Goal: Information Seeking & Learning: Learn about a topic

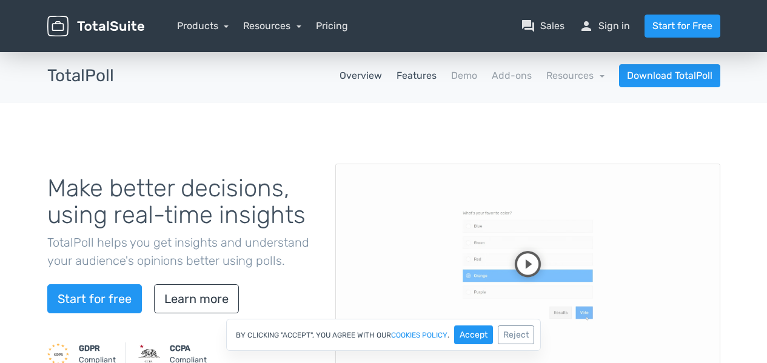
click at [416, 82] on link "Features" at bounding box center [416, 76] width 40 height 15
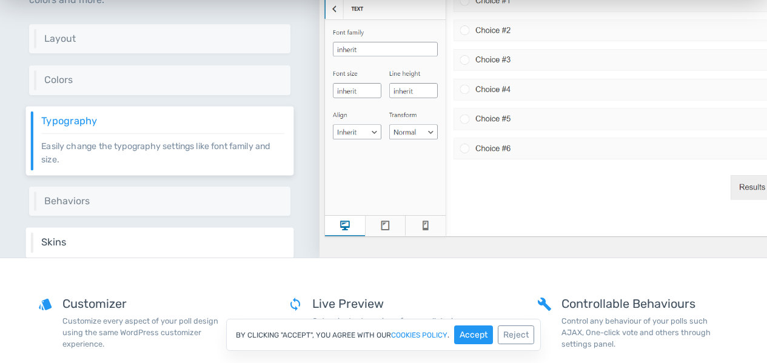
scroll to position [1940, 0]
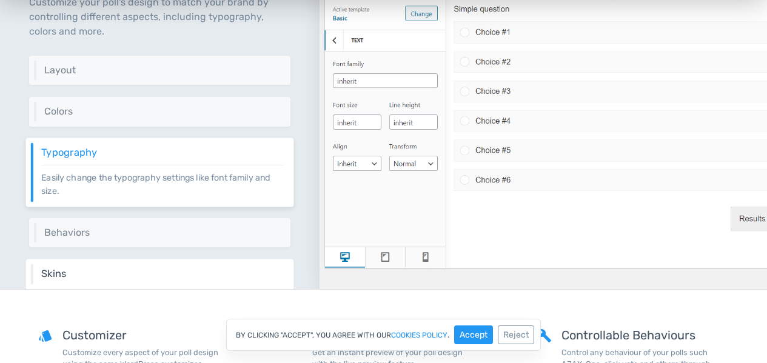
click at [144, 266] on div "Skins Take your poll's appearance further with a diverse set of templates provi…" at bounding box center [160, 274] width 268 height 30
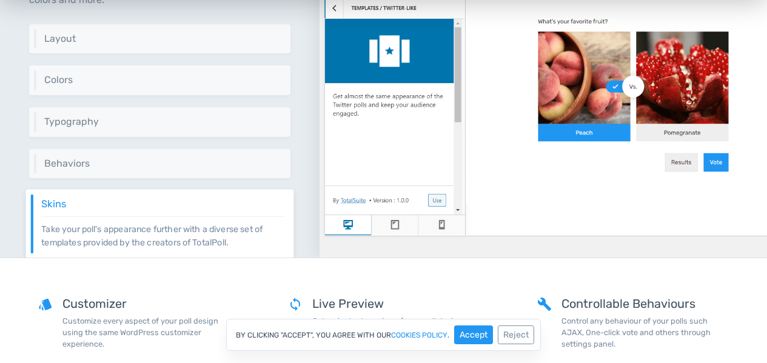
click at [93, 249] on p "Take your poll's appearance further with a diverse set of templates provided by…" at bounding box center [162, 232] width 243 height 33
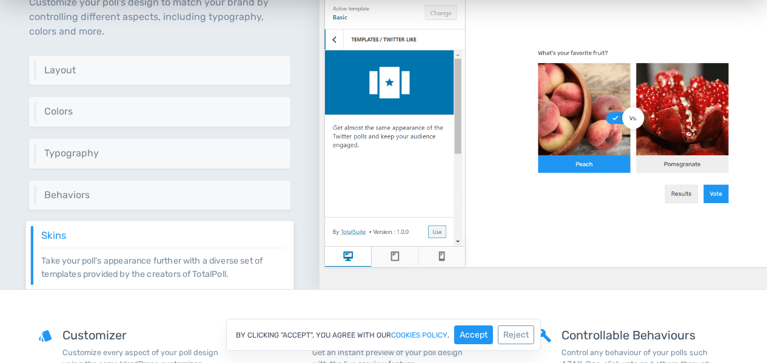
click at [116, 215] on div "Design it, just like your brand Customize your poll's design to match your bran…" at bounding box center [159, 98] width 319 height 381
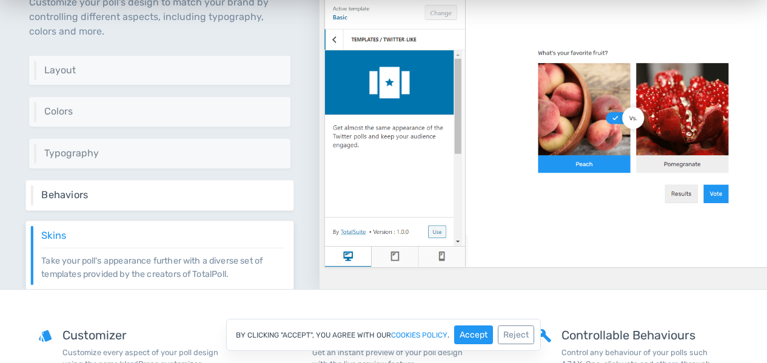
click at [128, 199] on h6 "Behaviors" at bounding box center [162, 194] width 243 height 11
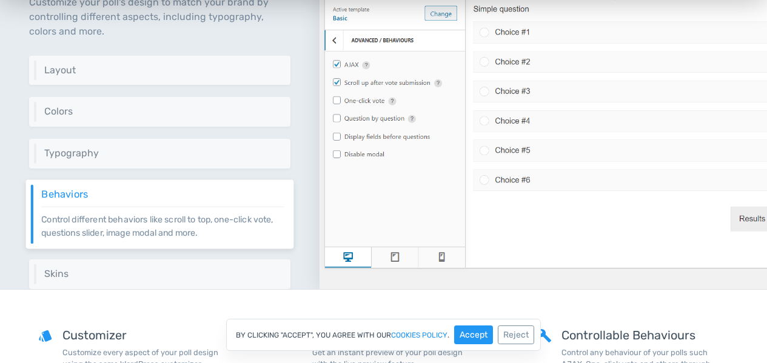
click at [116, 247] on div "Behaviors Control different behaviors like scroll to top, one-click vote, quest…" at bounding box center [160, 213] width 268 height 69
click at [116, 266] on div "Skins Take your poll's appearance further with a diverse set of templates provi…" at bounding box center [160, 274] width 268 height 30
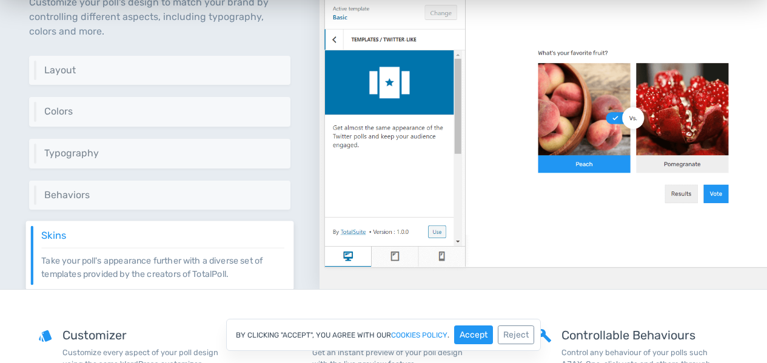
click at [116, 266] on p "Take your poll's appearance further with a diverse set of templates provided by…" at bounding box center [162, 263] width 243 height 33
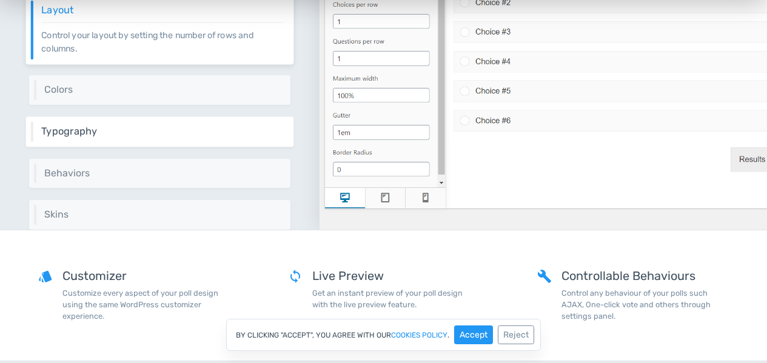
scroll to position [1975, 0]
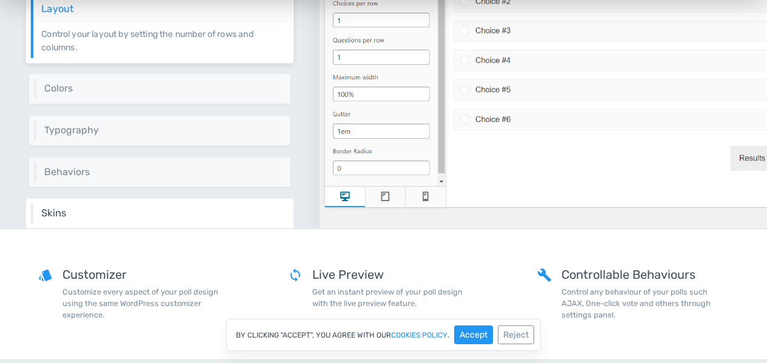
click at [148, 221] on div "Skins Take your poll's appearance further with a diverse set of templates provi…" at bounding box center [160, 213] width 268 height 30
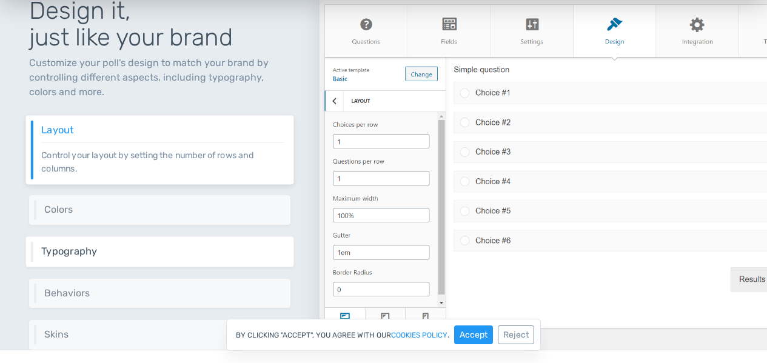
scroll to position [1988, 0]
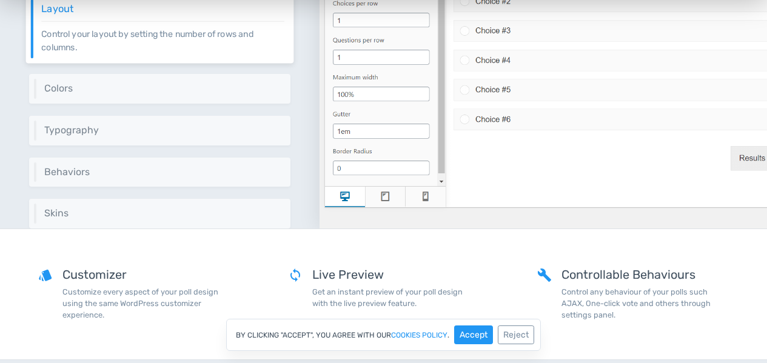
click at [124, 229] on div "Design it, just like your brand Customize your poll's design to match your bran…" at bounding box center [383, 9] width 767 height 440
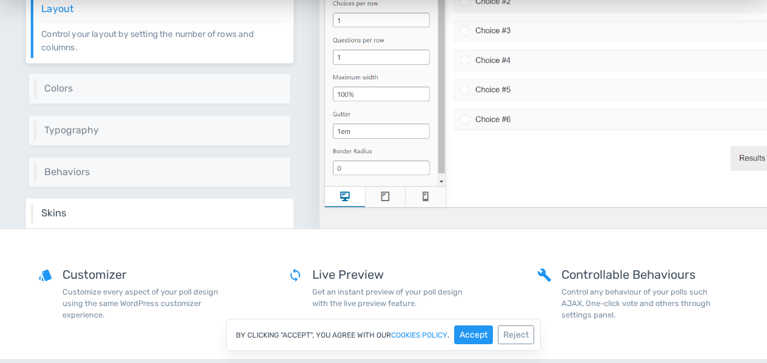
click at [125, 221] on div "Skins Take your poll's appearance further with a diverse set of templates provi…" at bounding box center [160, 213] width 268 height 30
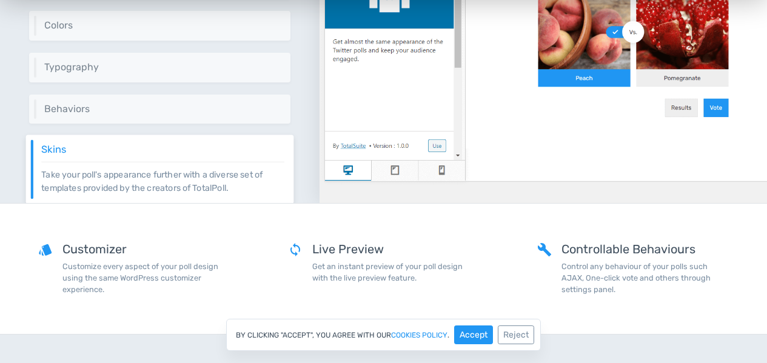
scroll to position [2001, 0]
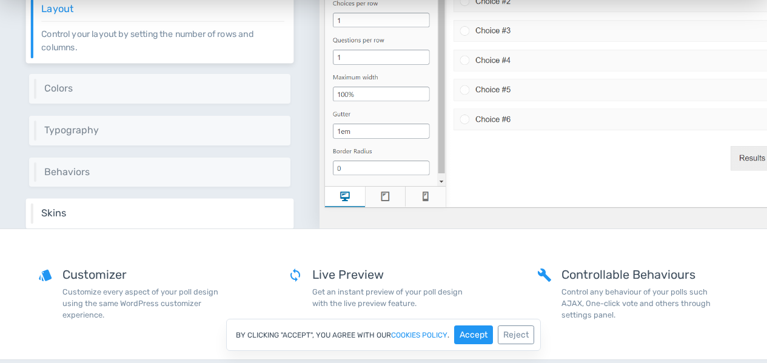
click at [125, 215] on h6 "Skins" at bounding box center [162, 213] width 243 height 11
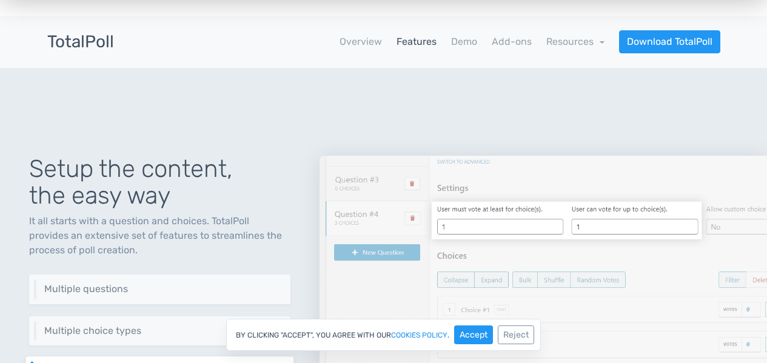
scroll to position [0, 0]
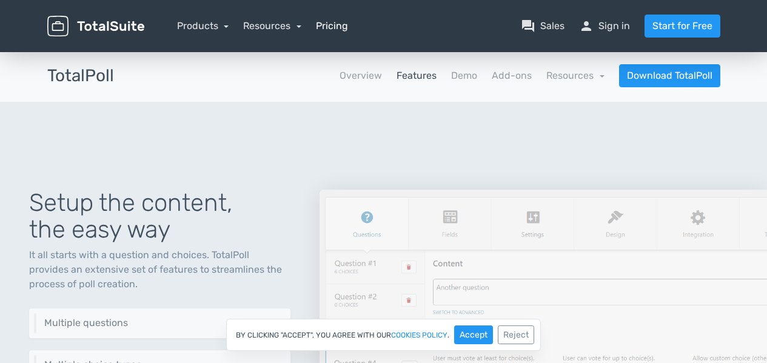
click at [347, 30] on link "Pricing" at bounding box center [332, 26] width 32 height 15
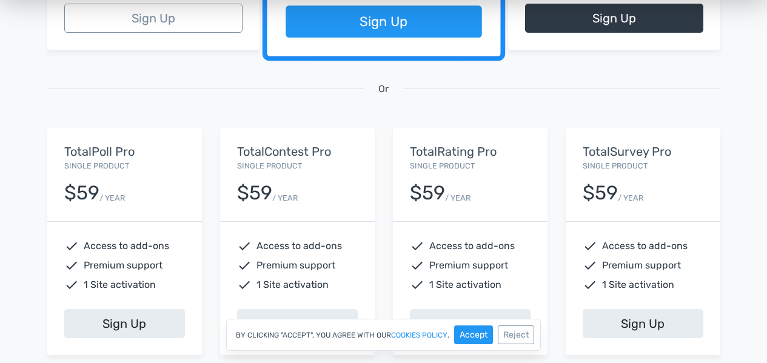
scroll to position [424, 0]
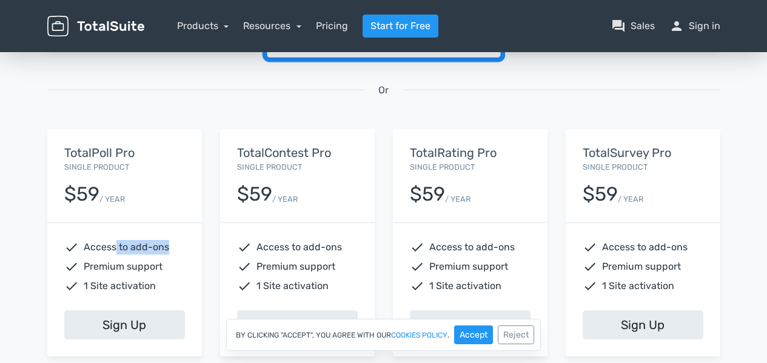
drag, startPoint x: 169, startPoint y: 247, endPoint x: 114, endPoint y: 246, distance: 54.6
click at [114, 246] on div "check Access to add-ons" at bounding box center [124, 247] width 121 height 15
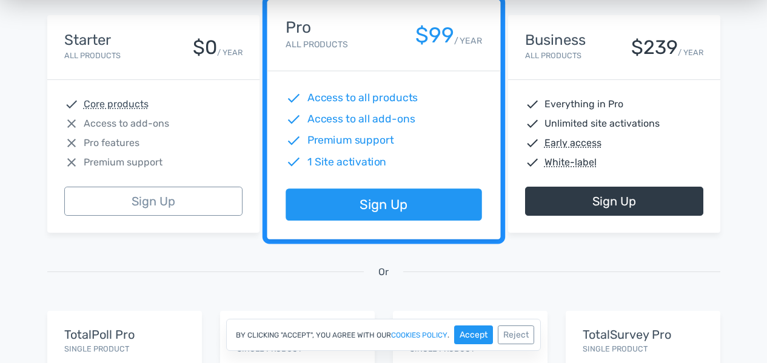
scroll to position [182, 0]
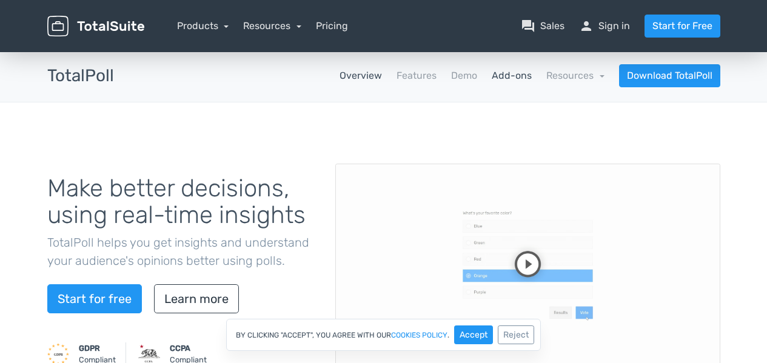
click at [521, 79] on link "Add-ons" at bounding box center [512, 76] width 40 height 15
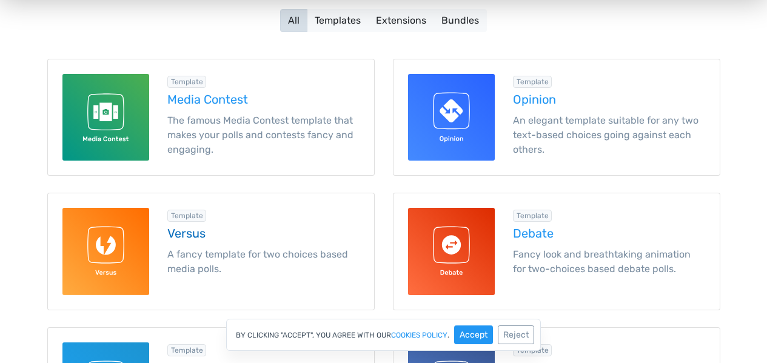
scroll to position [242, 0]
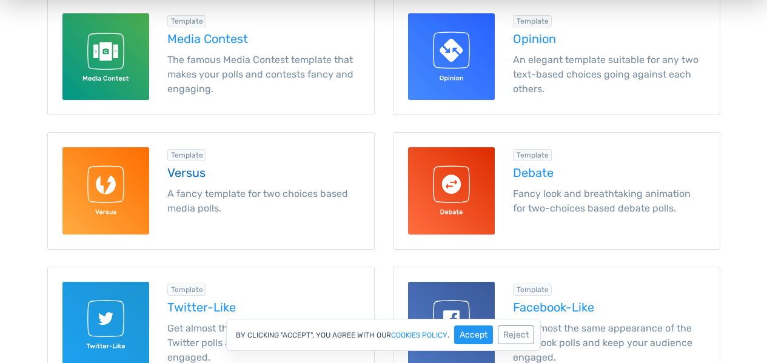
click at [180, 198] on p "A fancy template for two choices based media polls." at bounding box center [263, 201] width 192 height 29
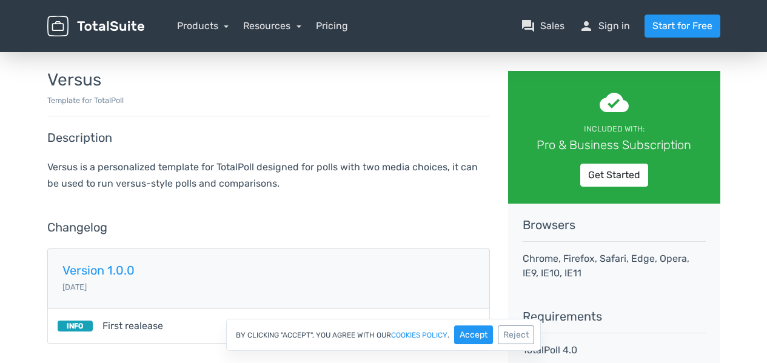
scroll to position [121, 0]
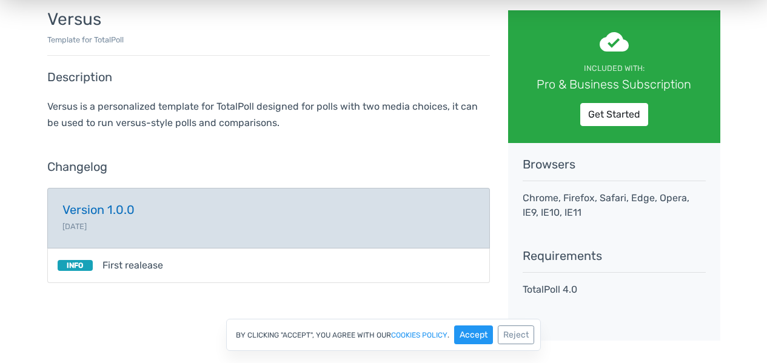
click at [191, 244] on link "Version 1.0.0 [DATE]" at bounding box center [268, 218] width 443 height 61
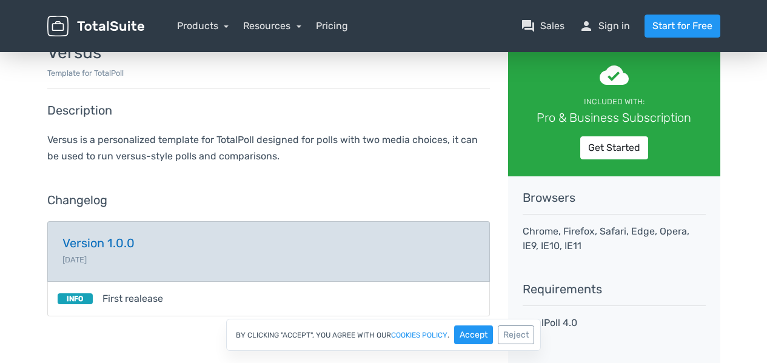
scroll to position [6, 0]
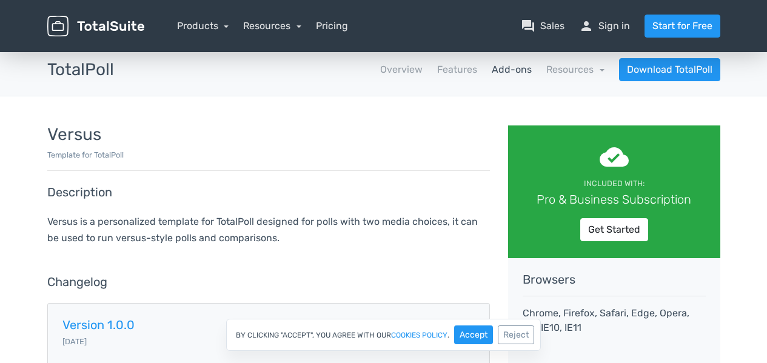
click at [515, 62] on link "Add-ons" at bounding box center [512, 69] width 40 height 15
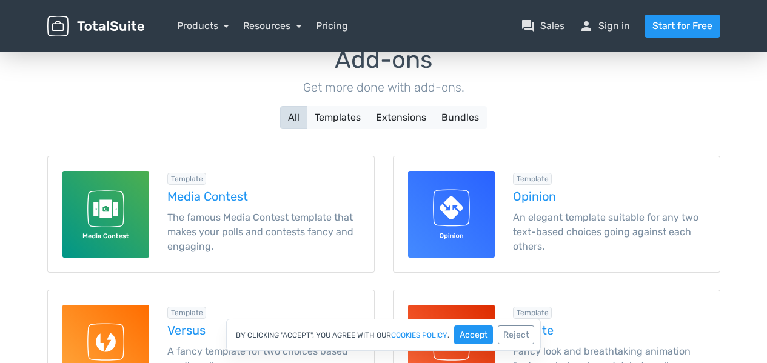
scroll to position [61, 0]
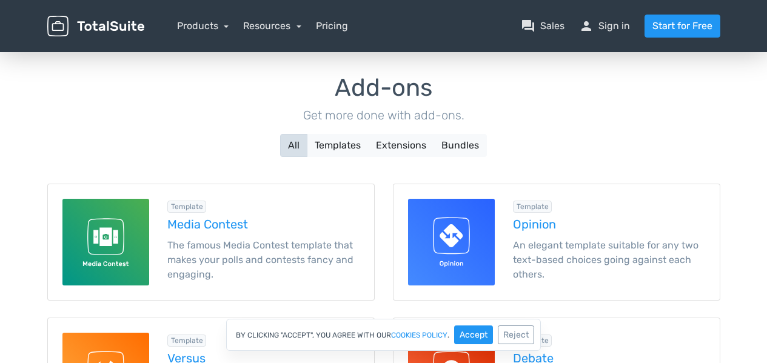
scroll to position [47, 0]
